Goal: Communication & Community: Answer question/provide support

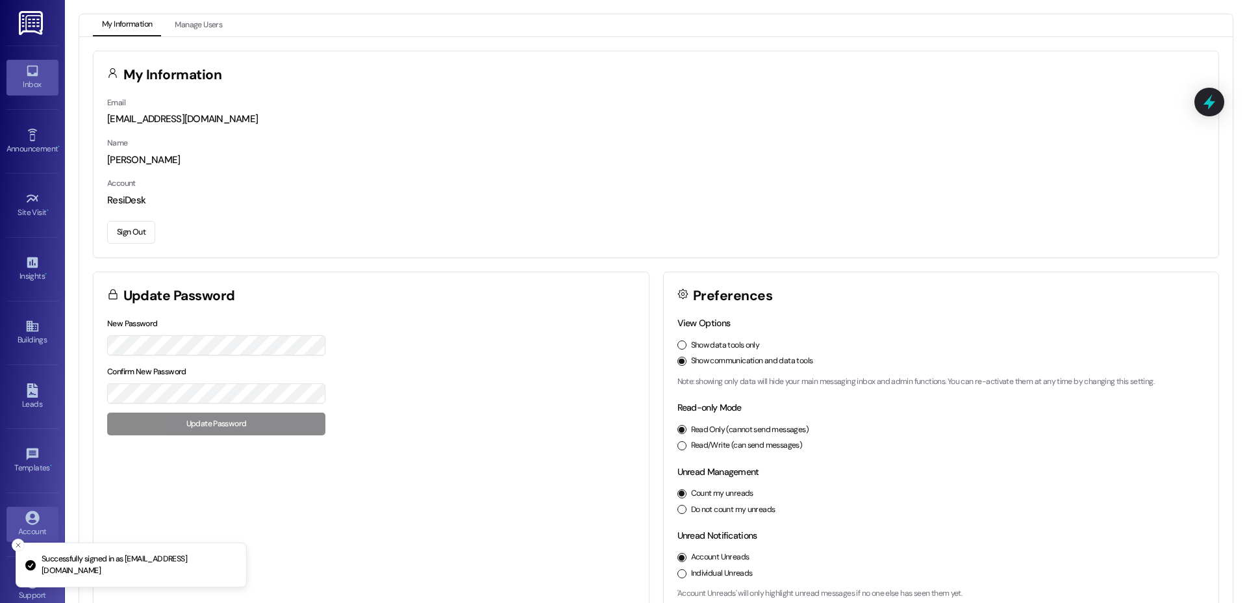
click at [27, 73] on icon at bounding box center [32, 71] width 11 height 11
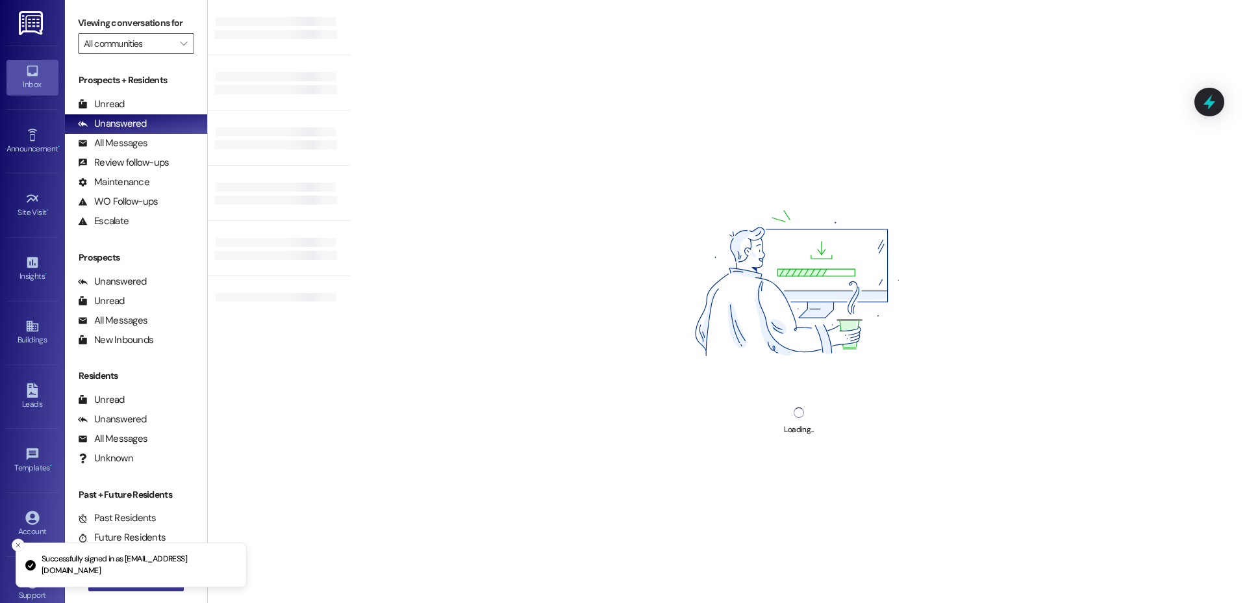
click at [140, 589] on div "Successfully signed in as [EMAIL_ADDRESS][DOMAIN_NAME] Inbox Go to Inbox Announ…" at bounding box center [623, 301] width 1247 height 603
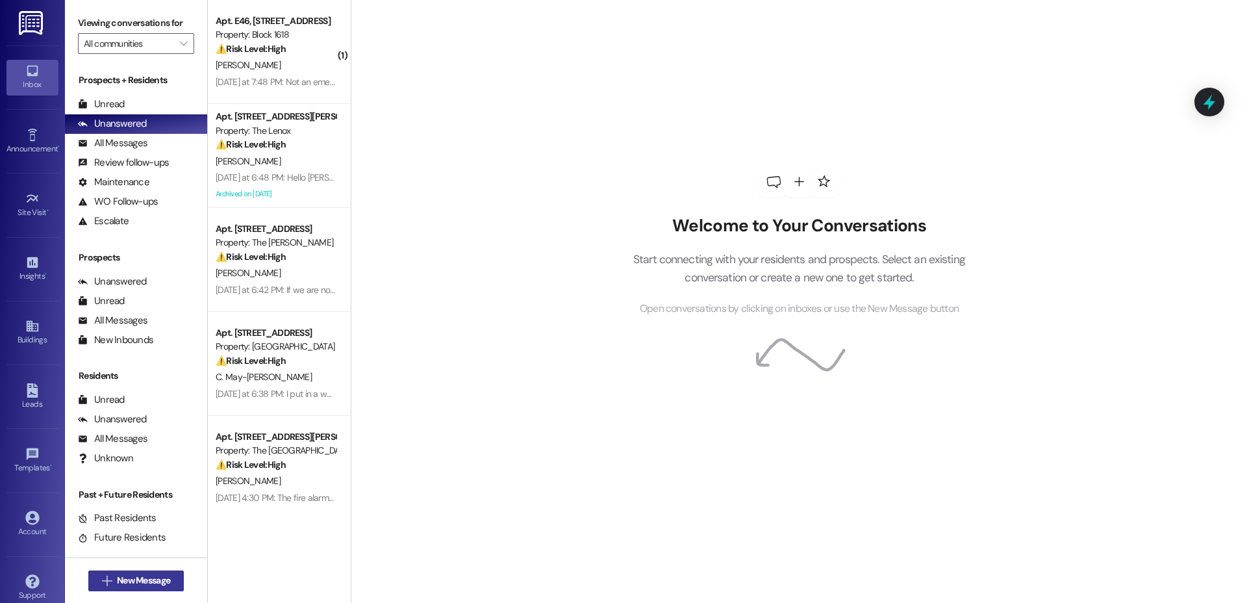
click at [152, 578] on span "New Message" at bounding box center [143, 581] width 53 height 14
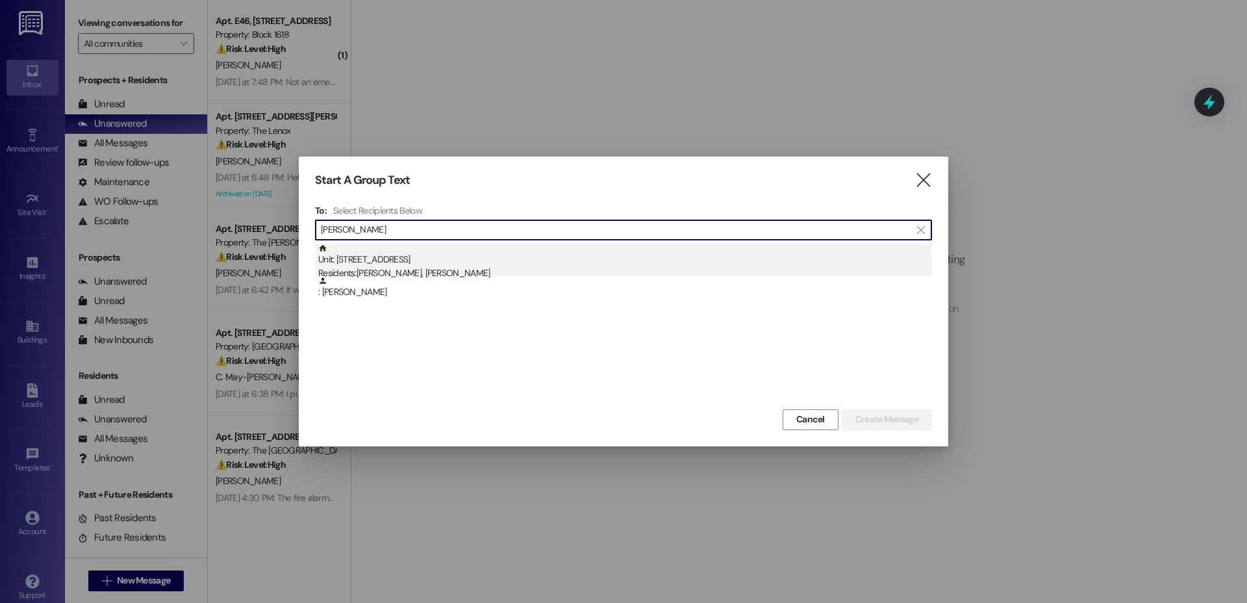
type input "[PERSON_NAME]"
click at [399, 258] on div "Unit: [STREET_ADDRESS] Residents: [PERSON_NAME], [PERSON_NAME]" at bounding box center [625, 262] width 614 height 37
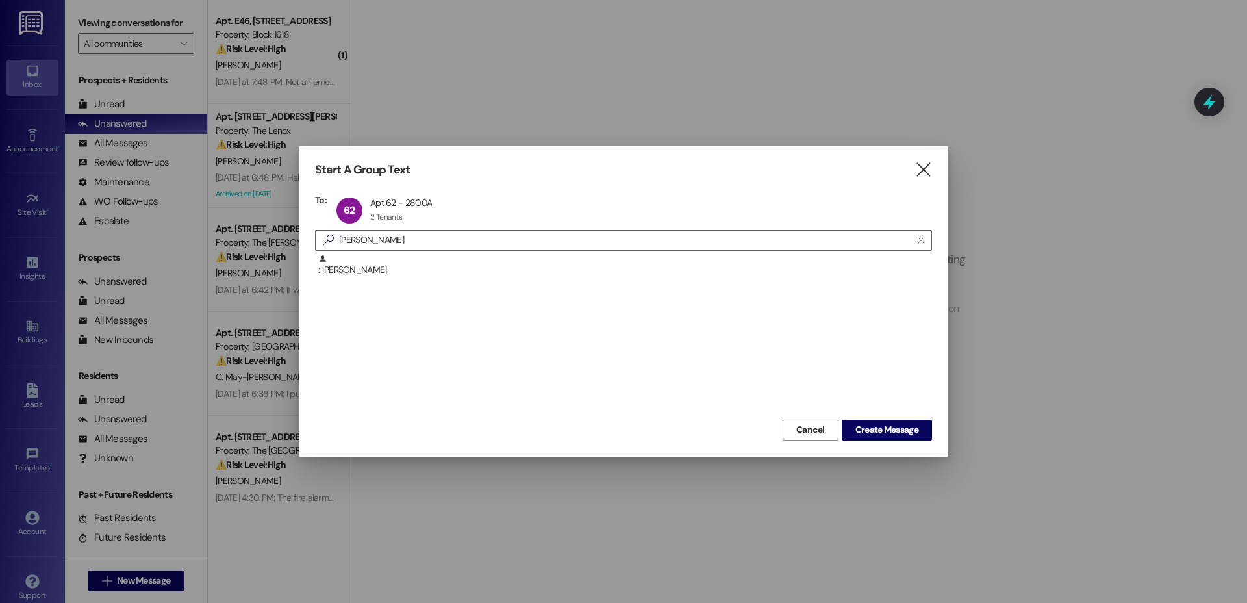
click at [884, 440] on div "Start A Group Text  To: 62 Apt 62 - 2800A Apt 62 - 2800A 2 Tenants 2 Tenants c…" at bounding box center [624, 301] width 650 height 310
click at [885, 439] on button "Create Message" at bounding box center [887, 430] width 90 height 21
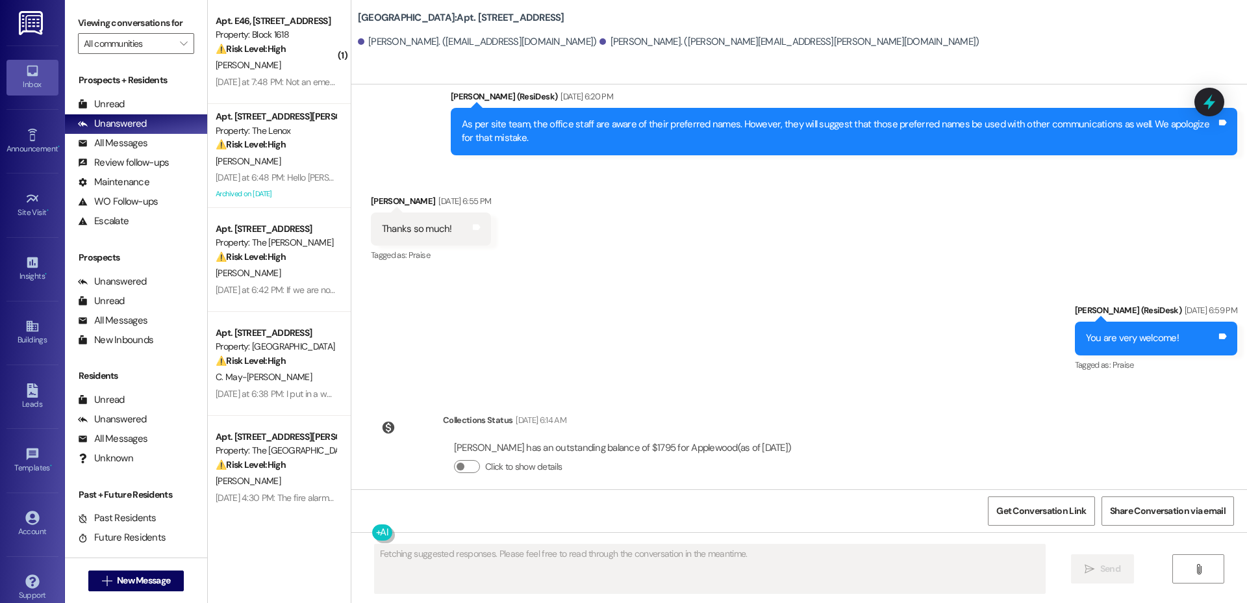
scroll to position [1388, 0]
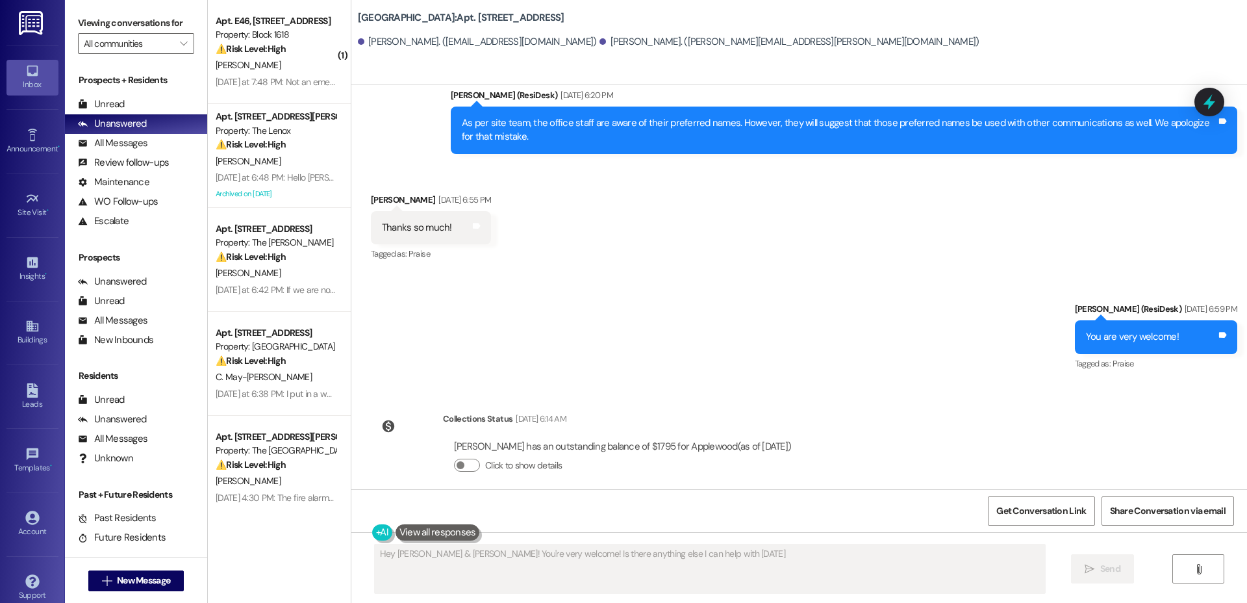
type textarea "Hey [PERSON_NAME] & [PERSON_NAME]! You're very welcome! Is there anything else …"
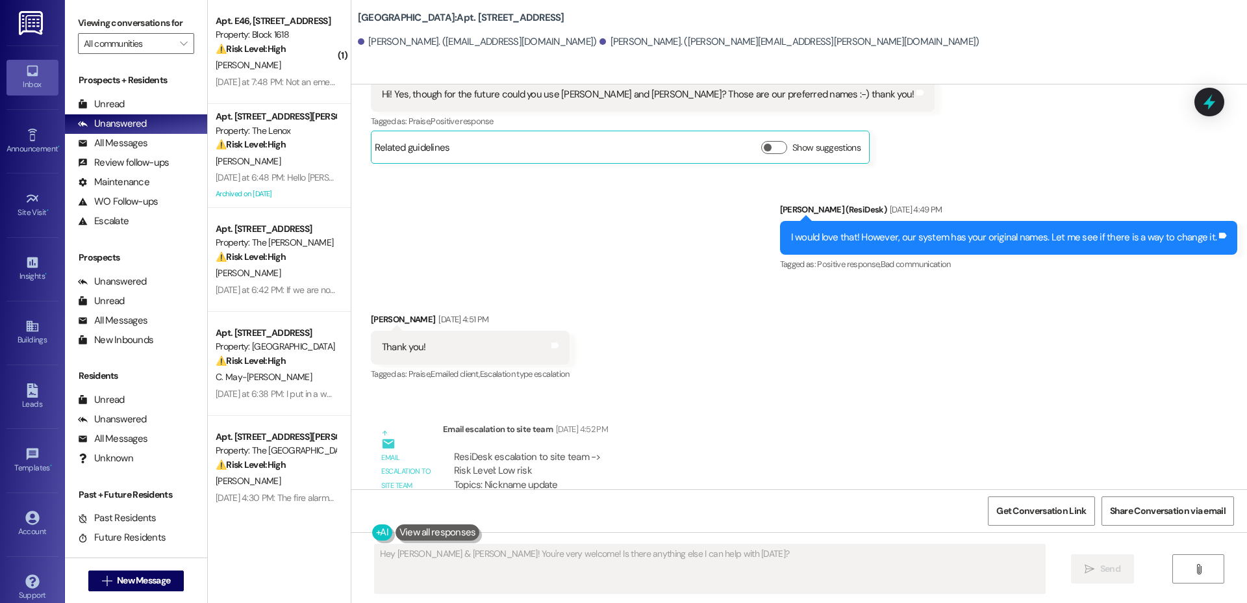
scroll to position [687, 0]
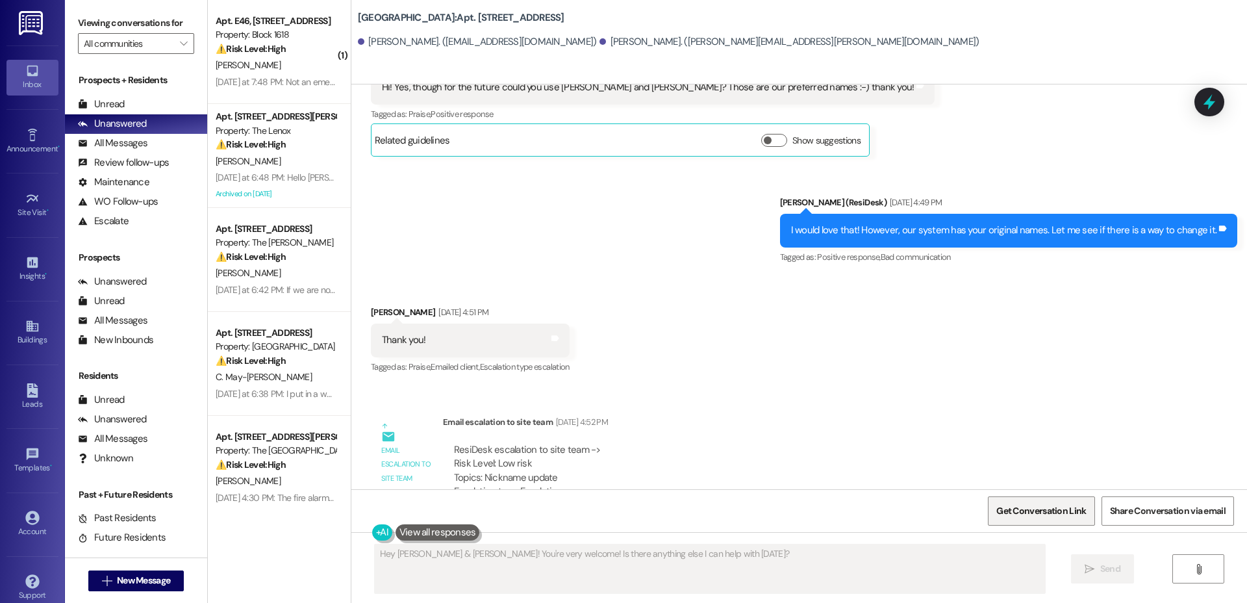
click at [1043, 508] on span "Get Conversation Link" at bounding box center [1042, 511] width 90 height 14
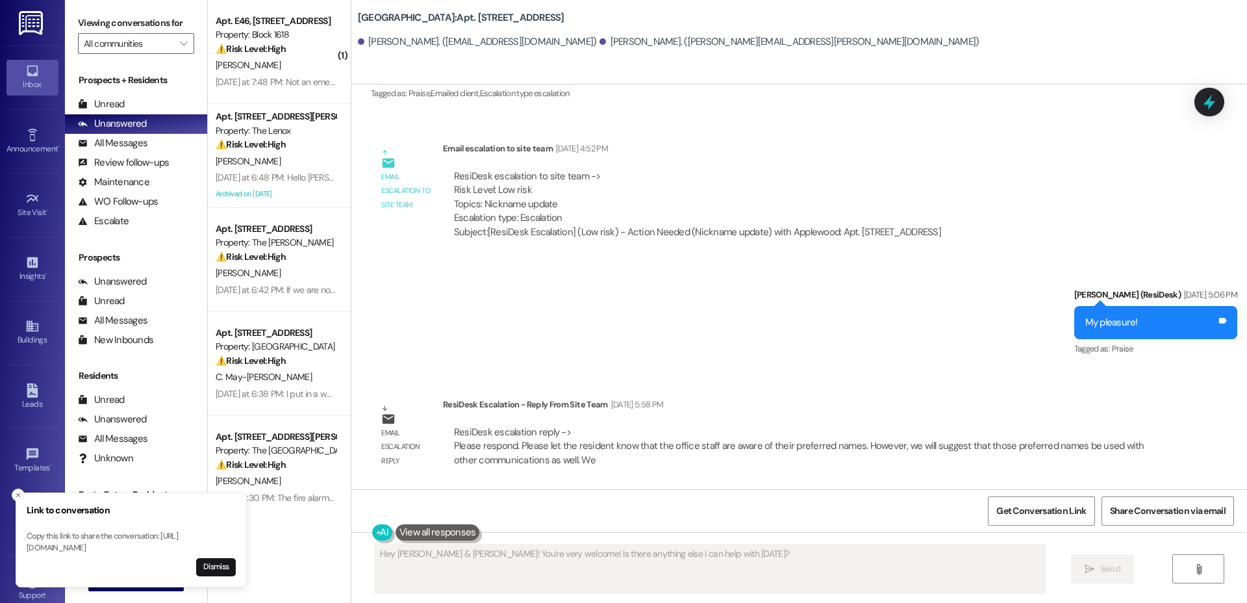
scroll to position [961, 0]
drag, startPoint x: 481, startPoint y: 216, endPoint x: 943, endPoint y: 212, distance: 461.9
click at [941, 224] on div "Subject: [ResiDesk Escalation] (Low risk) - Action Needed (Nickname update) wit…" at bounding box center [697, 231] width 487 height 14
copy div "ResiDesk Escalation] (Low risk) - Action Needed (Nickname update) with Applewoo…"
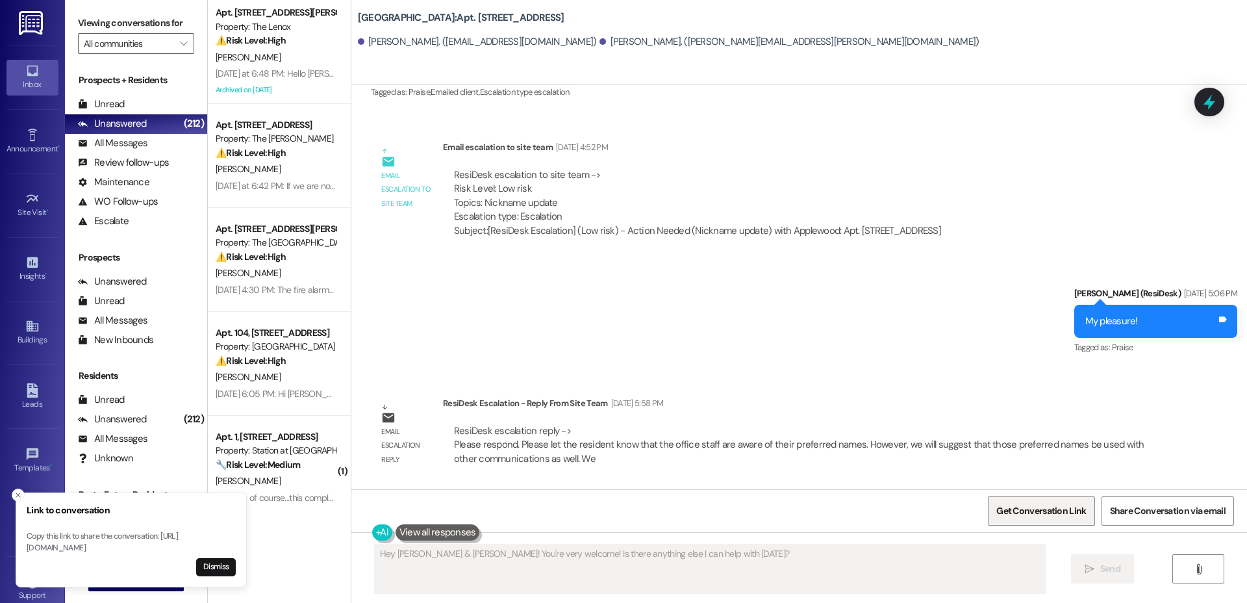
click at [1034, 500] on span "Get Conversation Link" at bounding box center [1041, 511] width 95 height 28
